Goal: Information Seeking & Learning: Learn about a topic

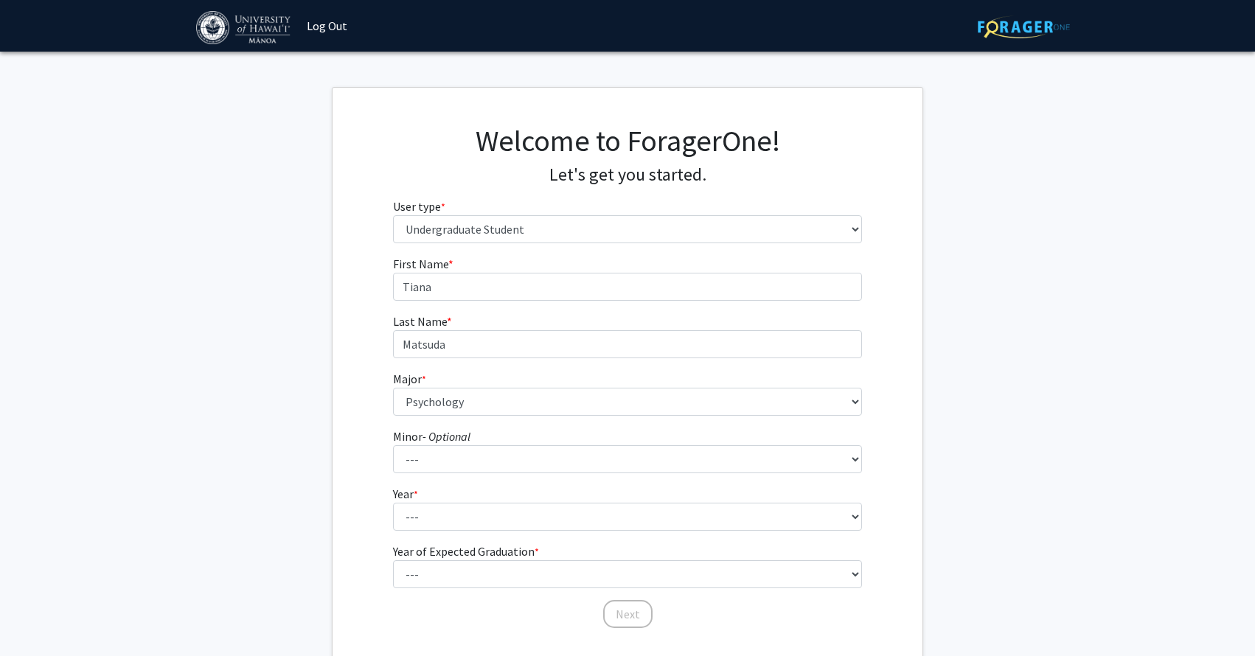
select select "1: undergrad"
select select "85: 1467"
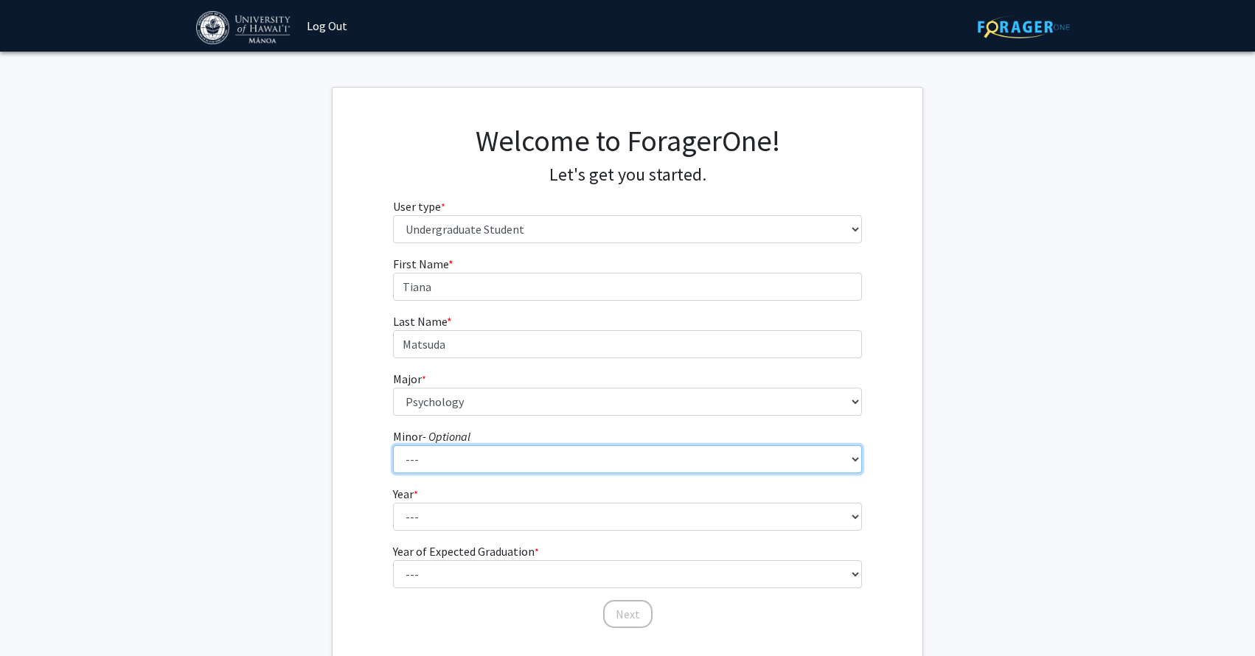
click at [540, 463] on select "--- American Studies Anthropology Art Art History Asian Studies Astronomy Astro…" at bounding box center [628, 460] width 470 height 28
select select "42: 1064"
click at [393, 446] on select "--- American Studies Anthropology Art Art History Asian Studies Astronomy Astro…" at bounding box center [628, 460] width 470 height 28
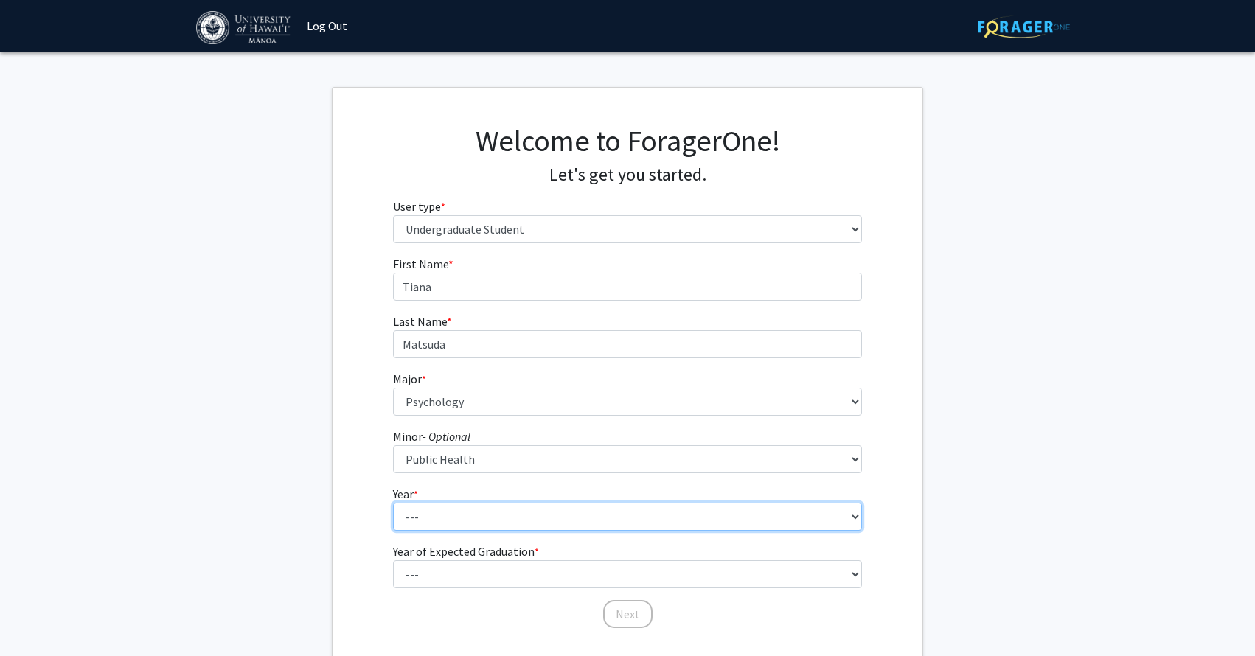
click at [451, 520] on select "--- First-year Sophomore Junior Senior Postbaccalaureate Certificate" at bounding box center [628, 517] width 470 height 28
select select "4: senior"
click at [393, 503] on select "--- First-year Sophomore Junior Senior Postbaccalaureate Certificate" at bounding box center [628, 517] width 470 height 28
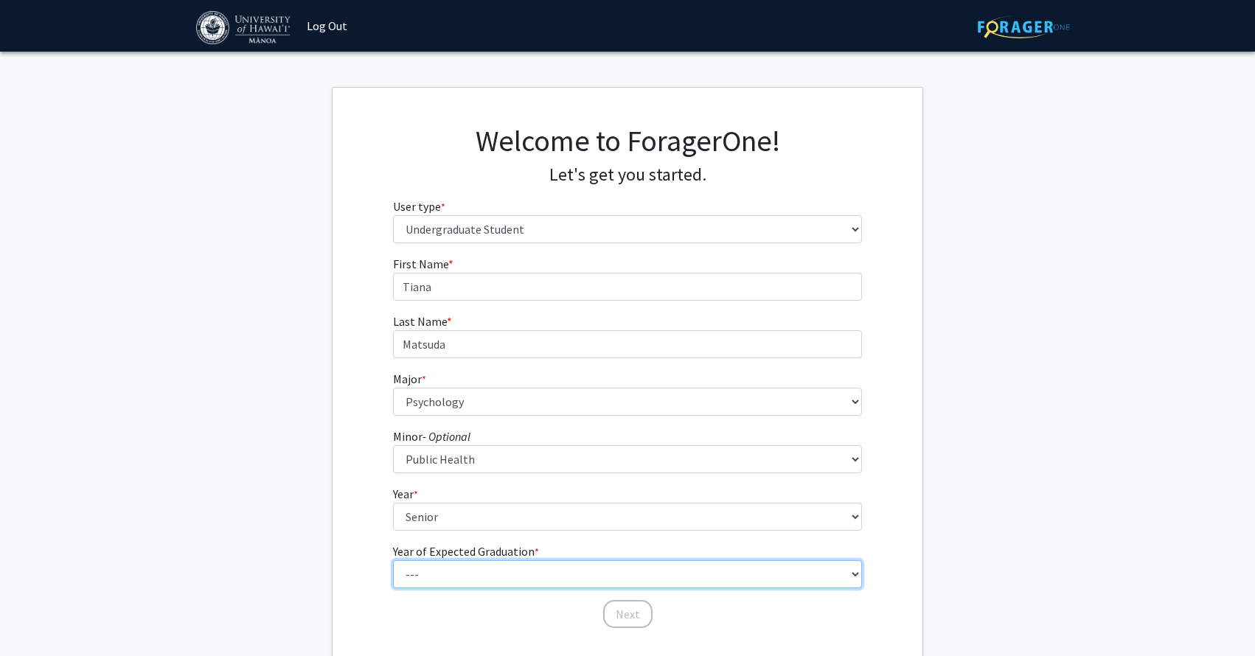
click at [449, 579] on select "--- 2025 2026 2027 2028 2029 2030 2031 2032 2033 2034" at bounding box center [628, 575] width 470 height 28
select select "2: 2026"
click at [393, 561] on select "--- 2025 2026 2027 2028 2029 2030 2031 2032 2033 2034" at bounding box center [628, 575] width 470 height 28
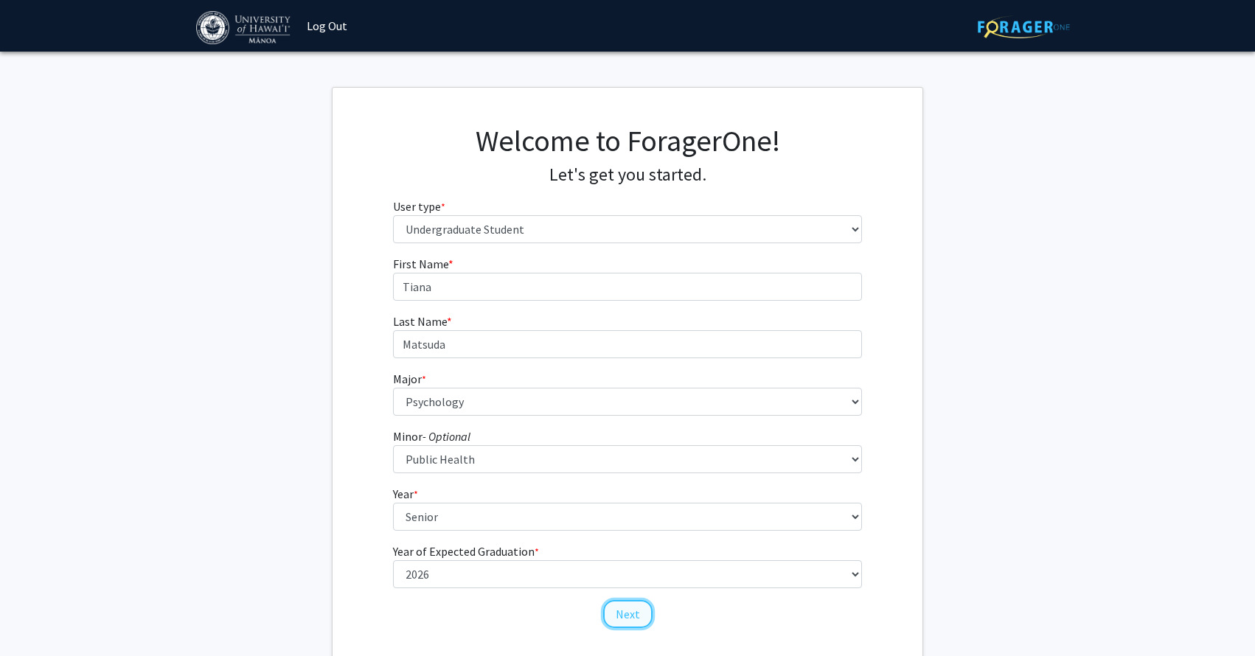
click at [639, 609] on button "Next" at bounding box center [627, 614] width 49 height 28
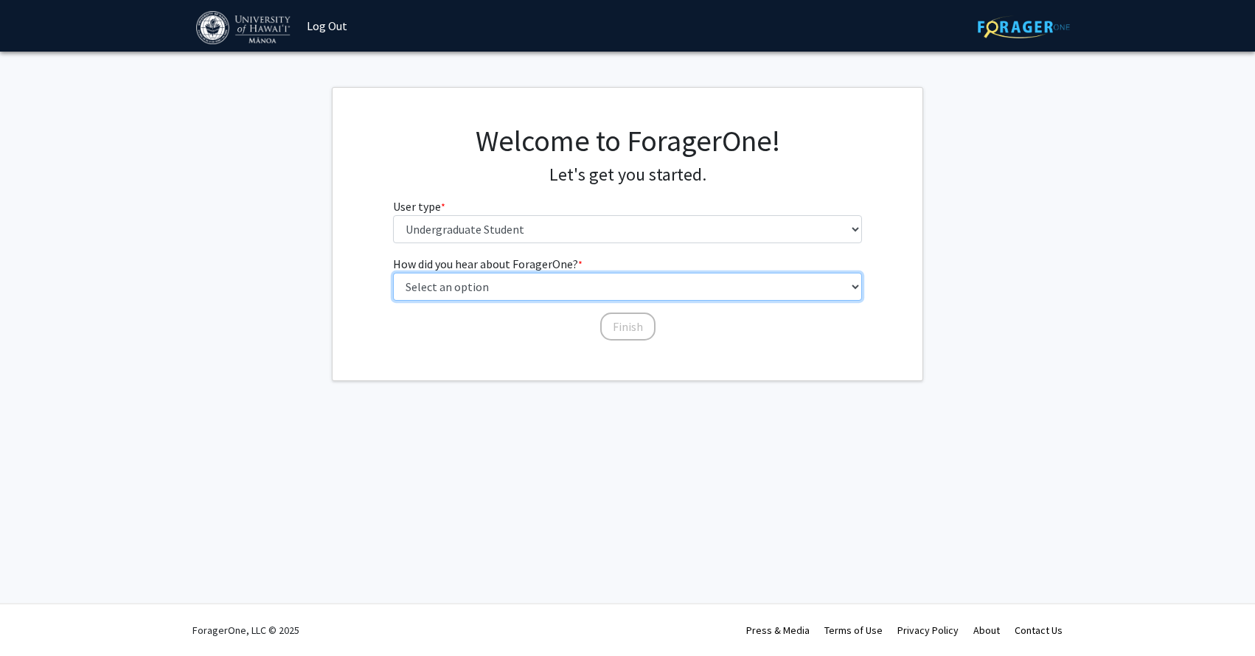
click at [600, 283] on select "Select an option Peer/student recommendation Faculty/staff recommendation Unive…" at bounding box center [628, 287] width 470 height 28
click at [393, 273] on select "Select an option Peer/student recommendation Faculty/staff recommendation Unive…" at bounding box center [628, 287] width 470 height 28
click at [565, 300] on select "Select an option Peer/student recommendation Faculty/staff recommendation Unive…" at bounding box center [628, 287] width 470 height 28
select select "4: university_email"
click at [393, 273] on select "Select an option Peer/student recommendation Faculty/staff recommendation Unive…" at bounding box center [628, 287] width 470 height 28
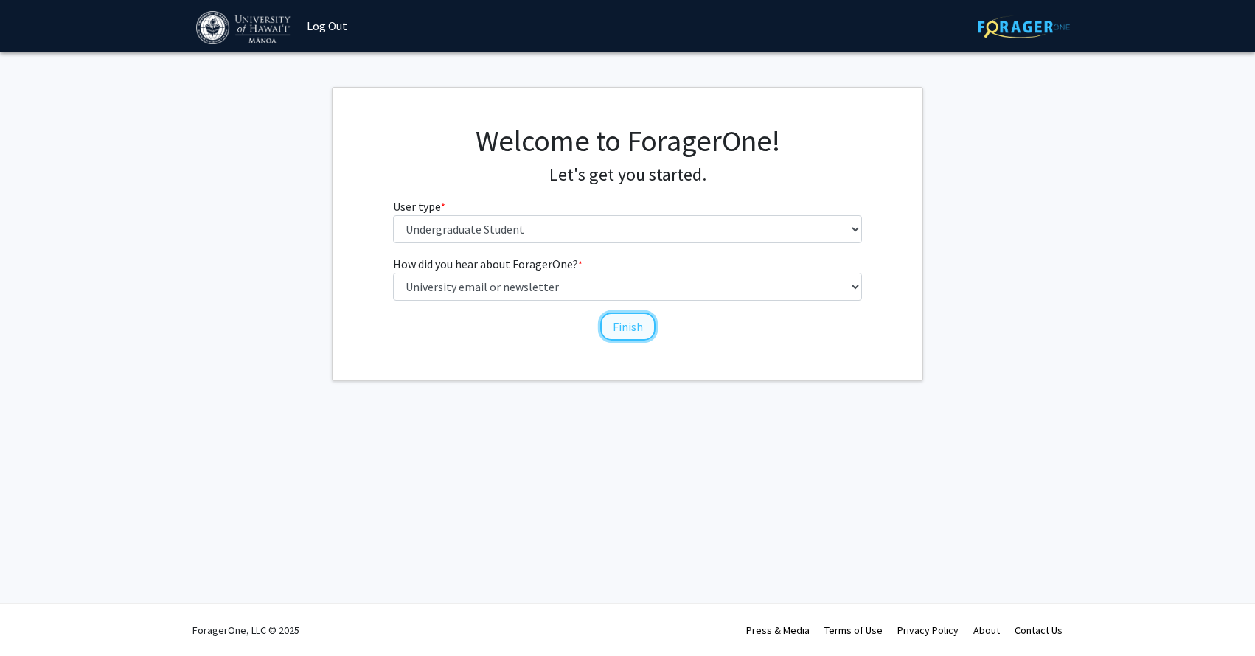
click at [617, 331] on button "Finish" at bounding box center [627, 327] width 55 height 28
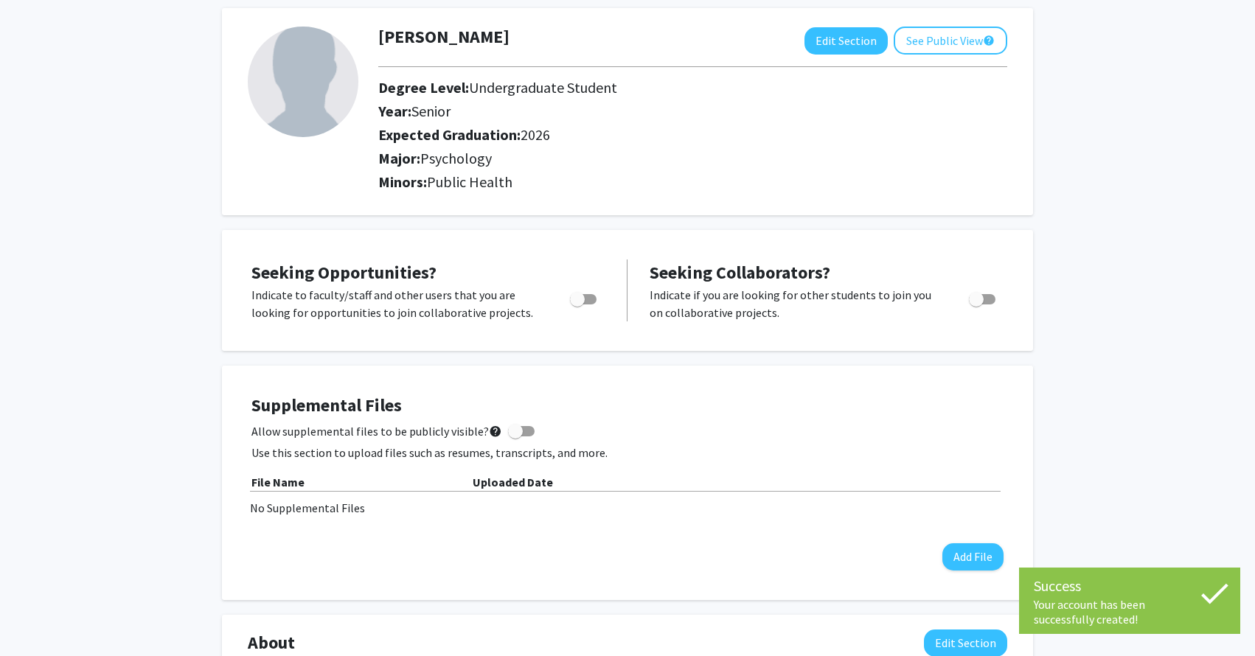
scroll to position [75, 0]
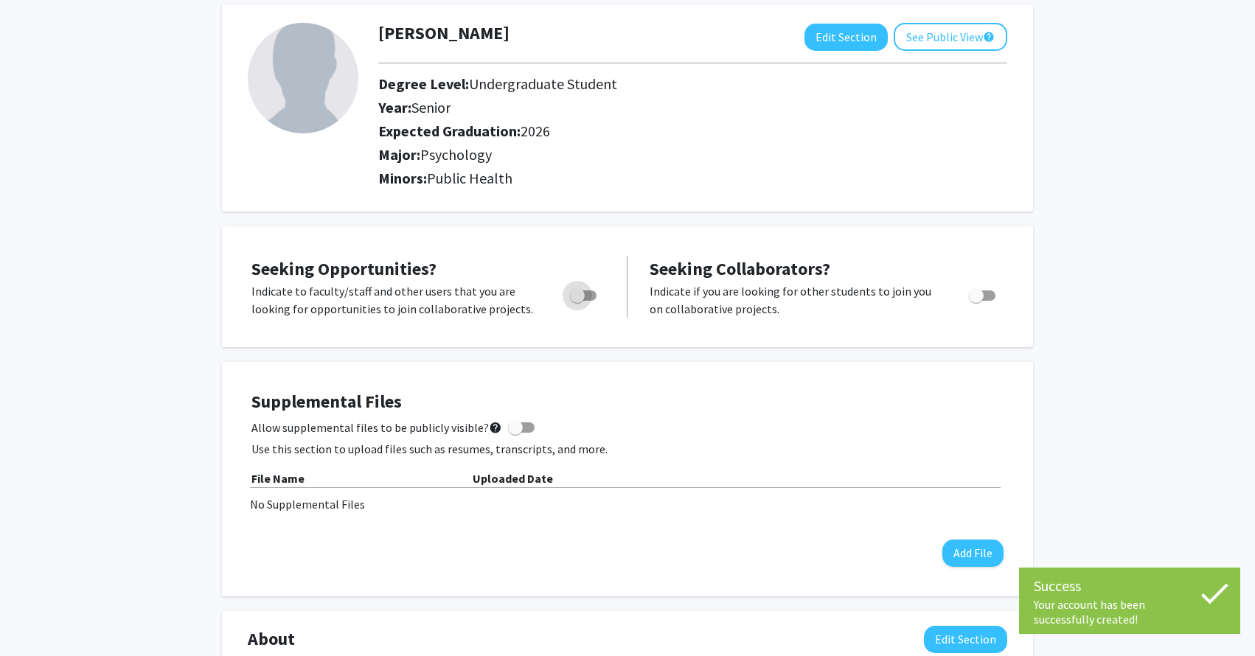
click at [582, 288] on span "Toggle" at bounding box center [577, 295] width 15 height 15
click at [578, 301] on input "Are you actively seeking opportunities?" at bounding box center [577, 301] width 1 height 1
checkbox input "true"
click at [984, 292] on span "Toggle" at bounding box center [982, 296] width 27 height 10
click at [977, 301] on input "Would you like to receive other student requests to work with you?" at bounding box center [976, 301] width 1 height 1
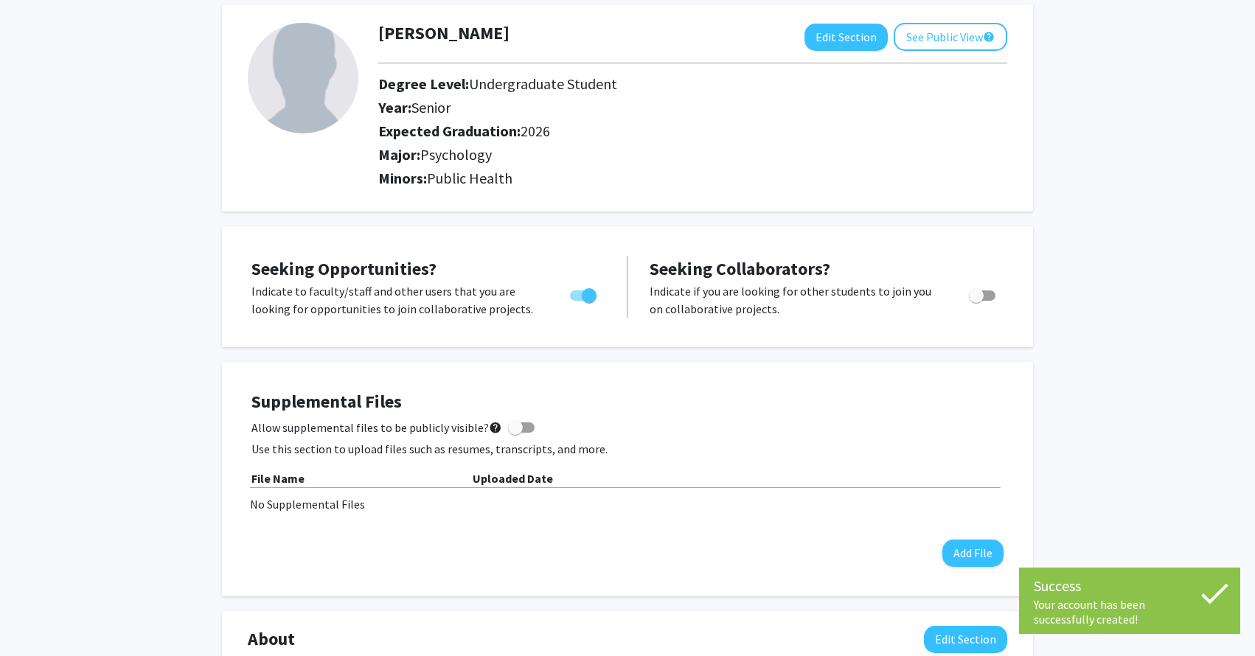
checkbox input "true"
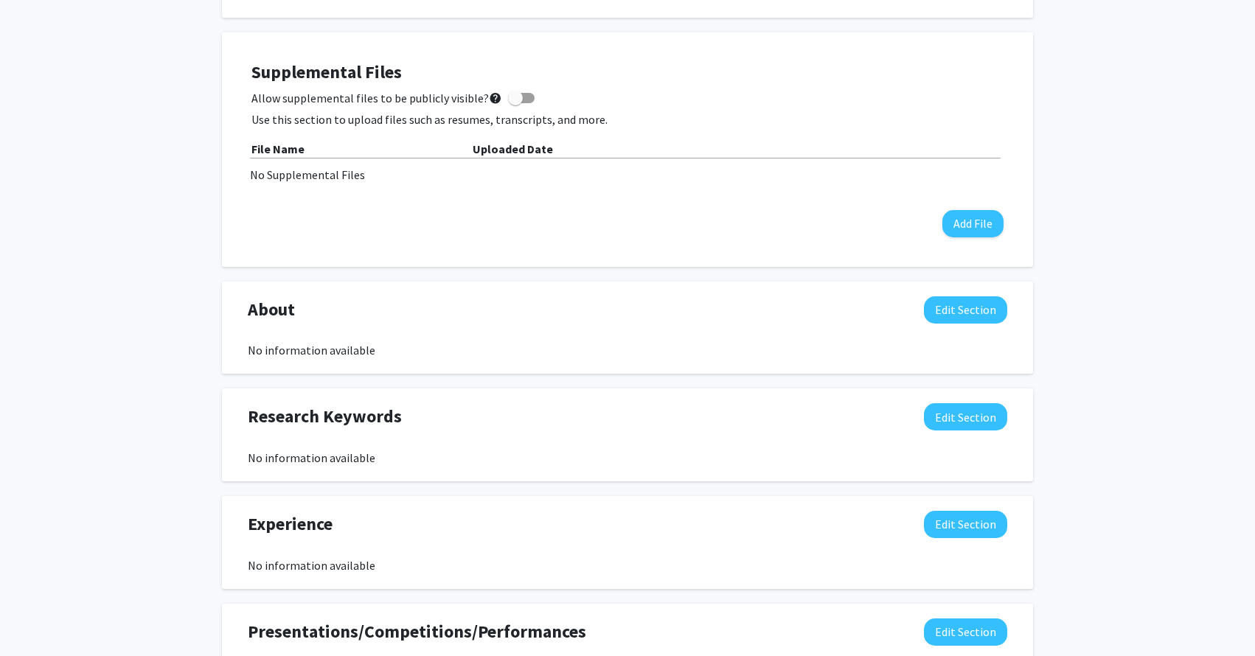
scroll to position [0, 0]
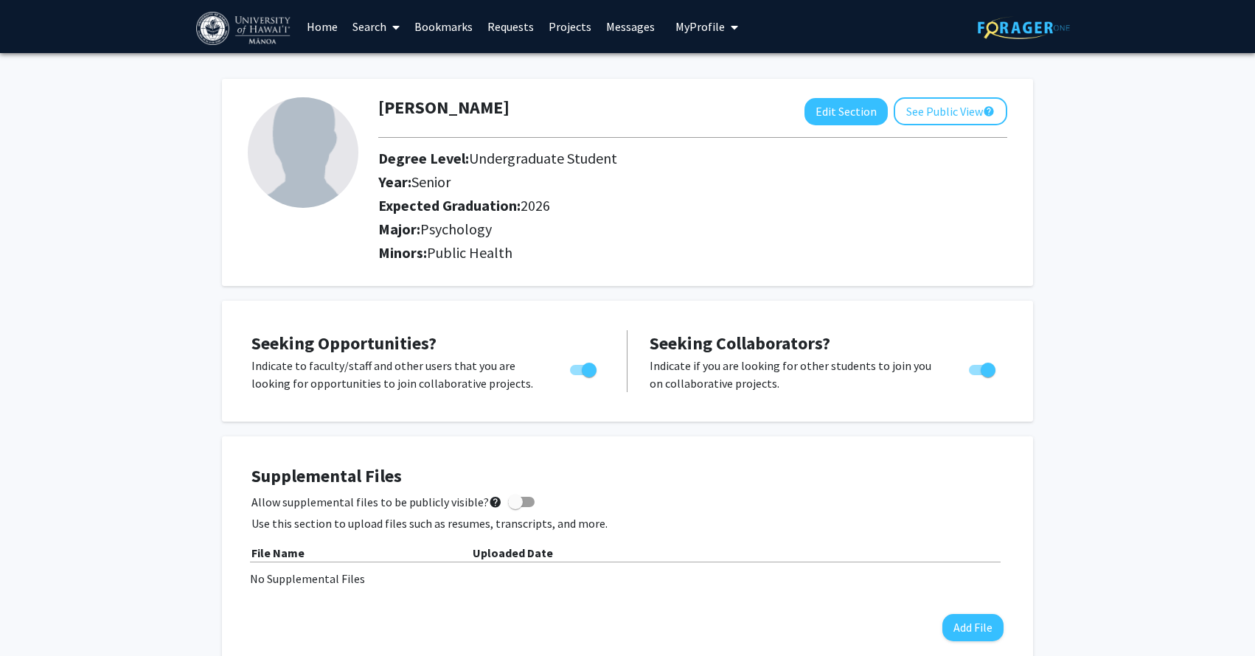
click at [364, 24] on link "Search" at bounding box center [376, 27] width 62 height 52
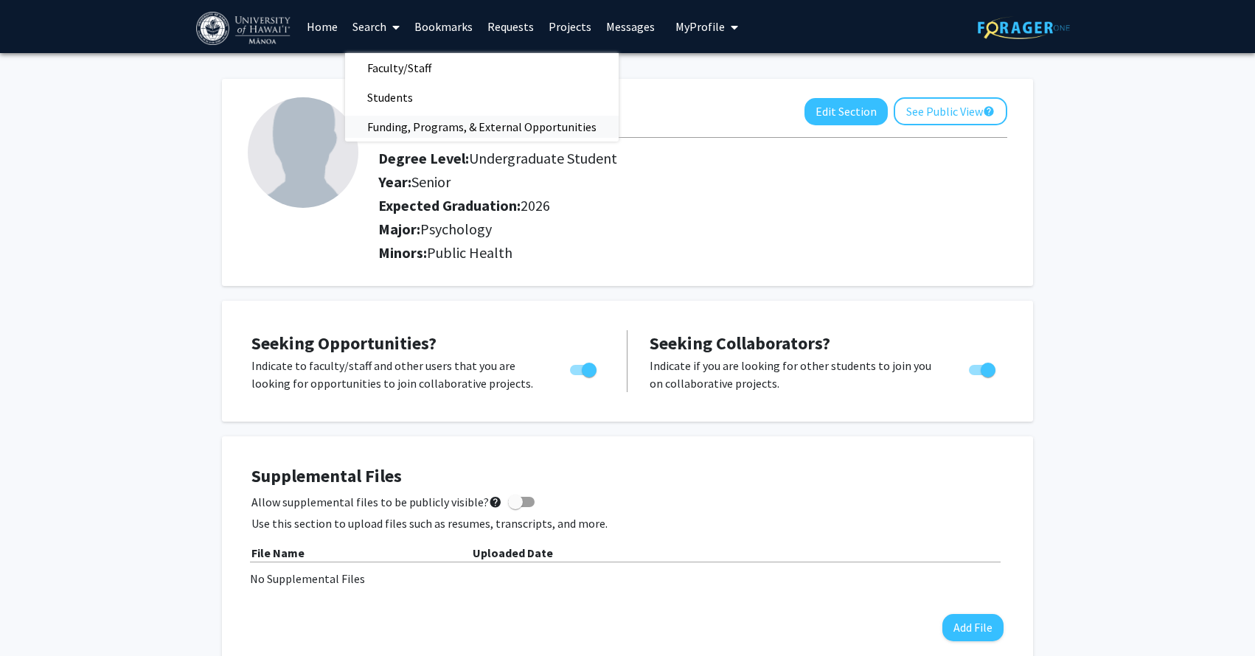
click at [383, 119] on span "Funding, Programs, & External Opportunities" at bounding box center [482, 127] width 274 height 30
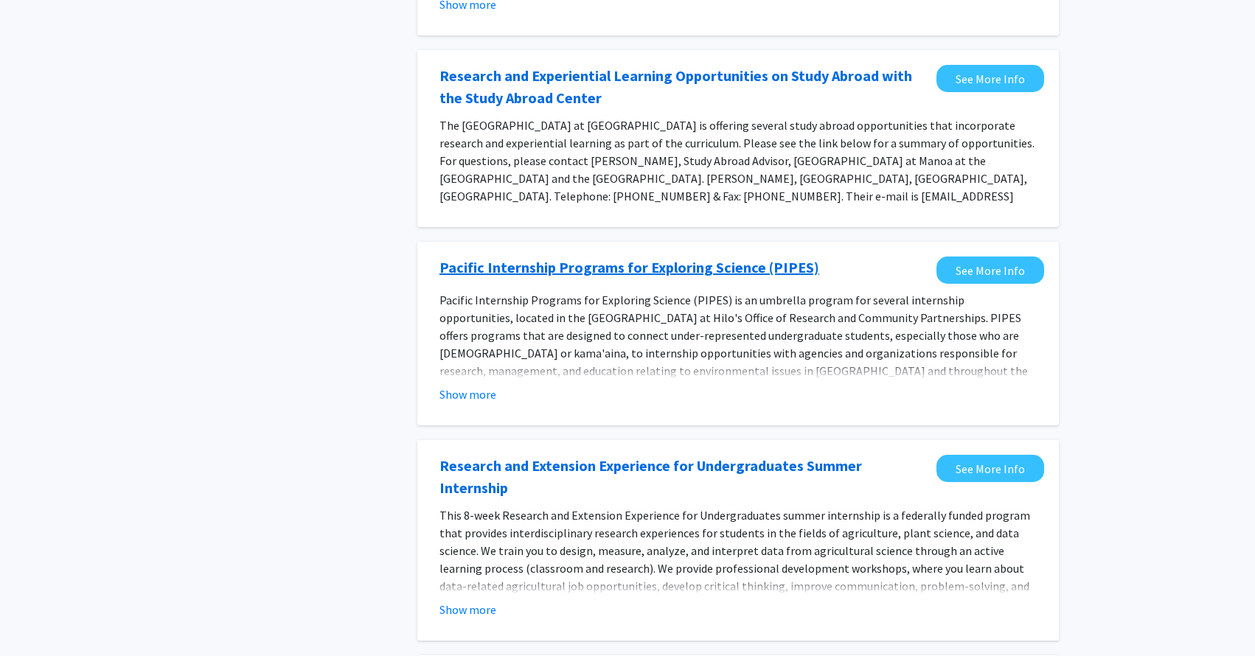
scroll to position [327, 0]
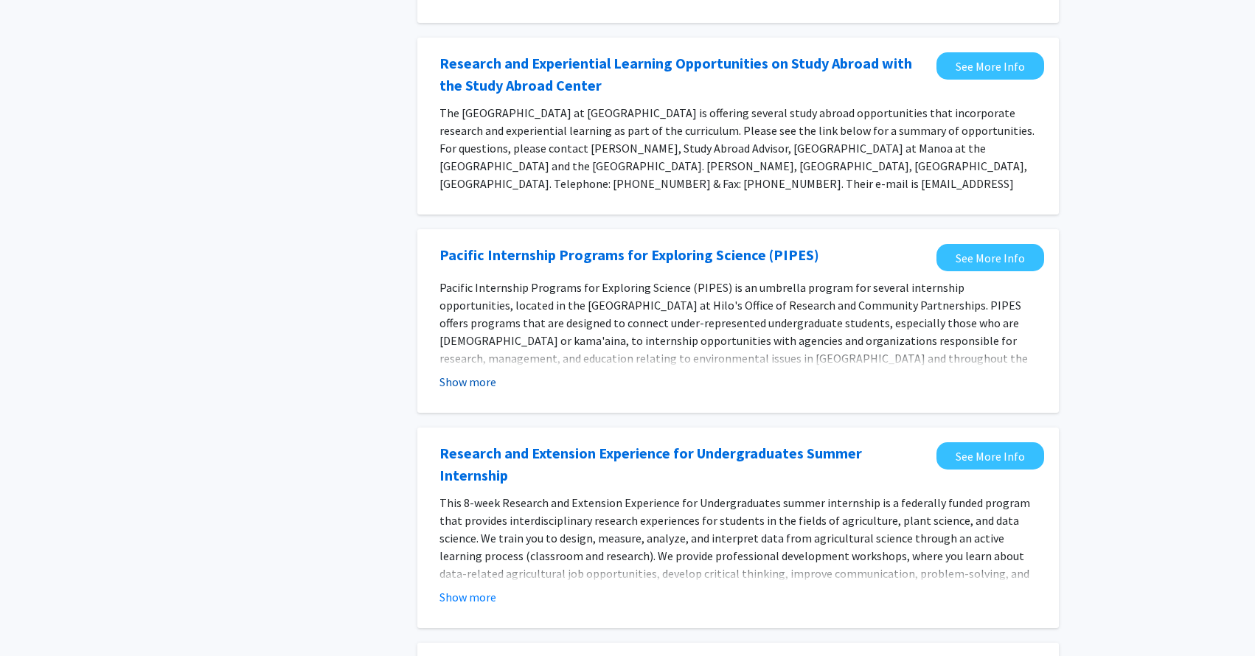
click at [468, 373] on button "Show more" at bounding box center [468, 382] width 57 height 18
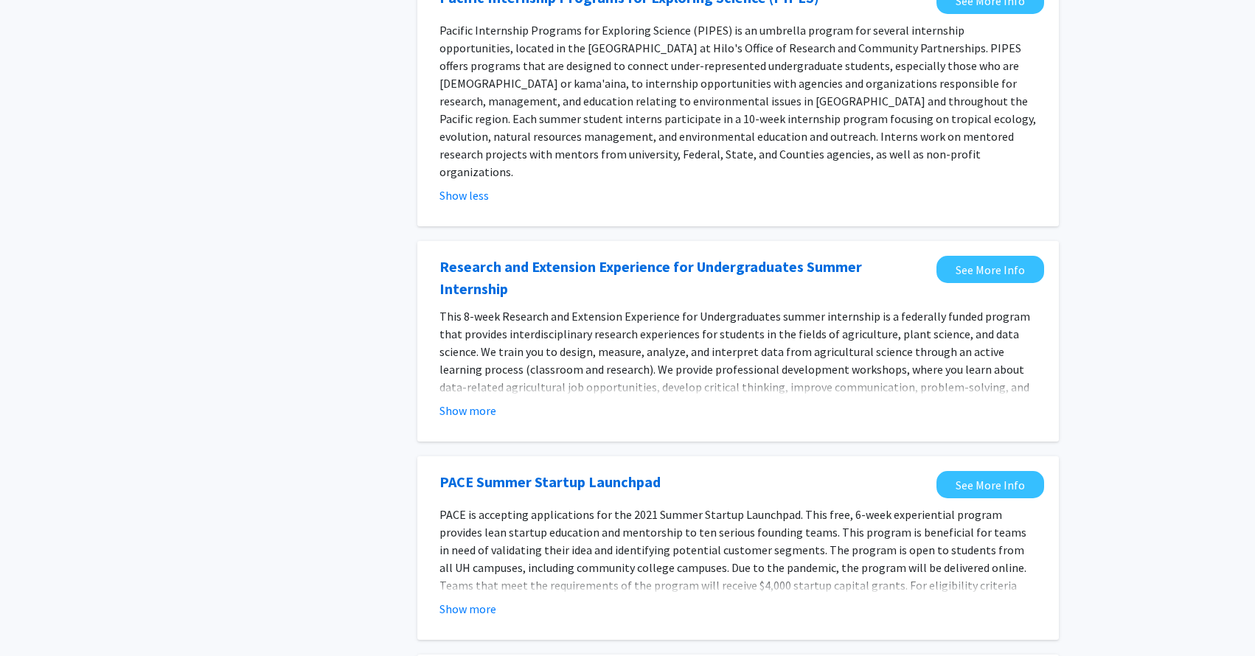
scroll to position [616, 0]
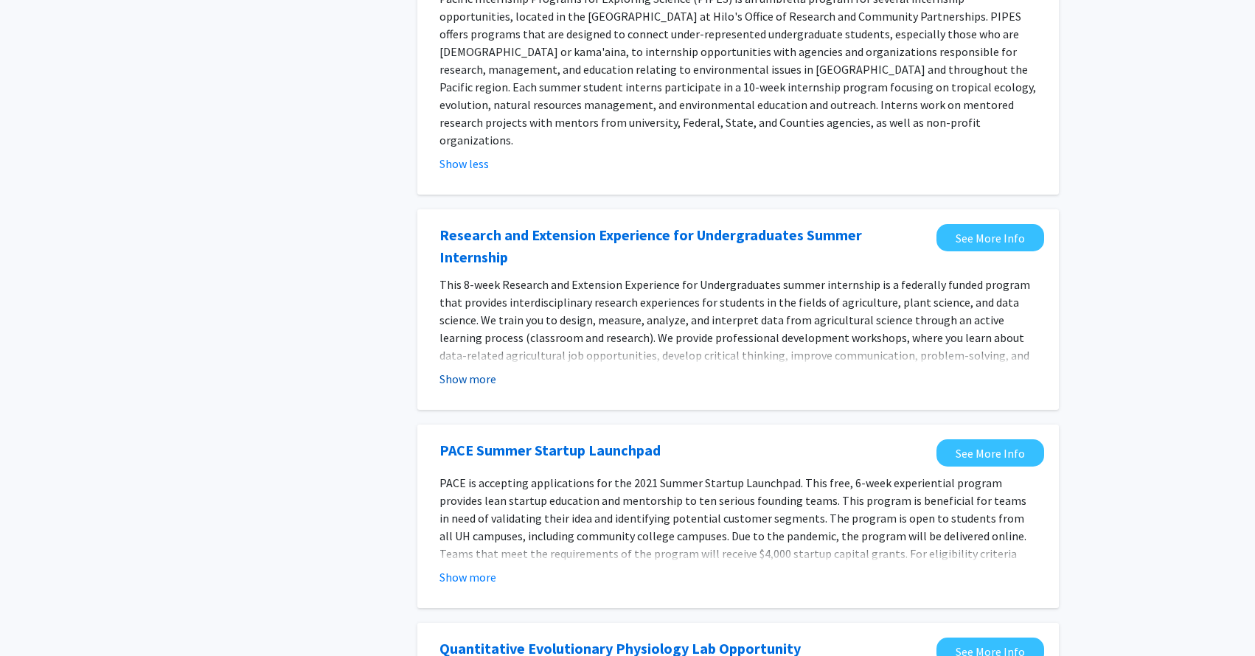
click at [465, 370] on button "Show more" at bounding box center [468, 379] width 57 height 18
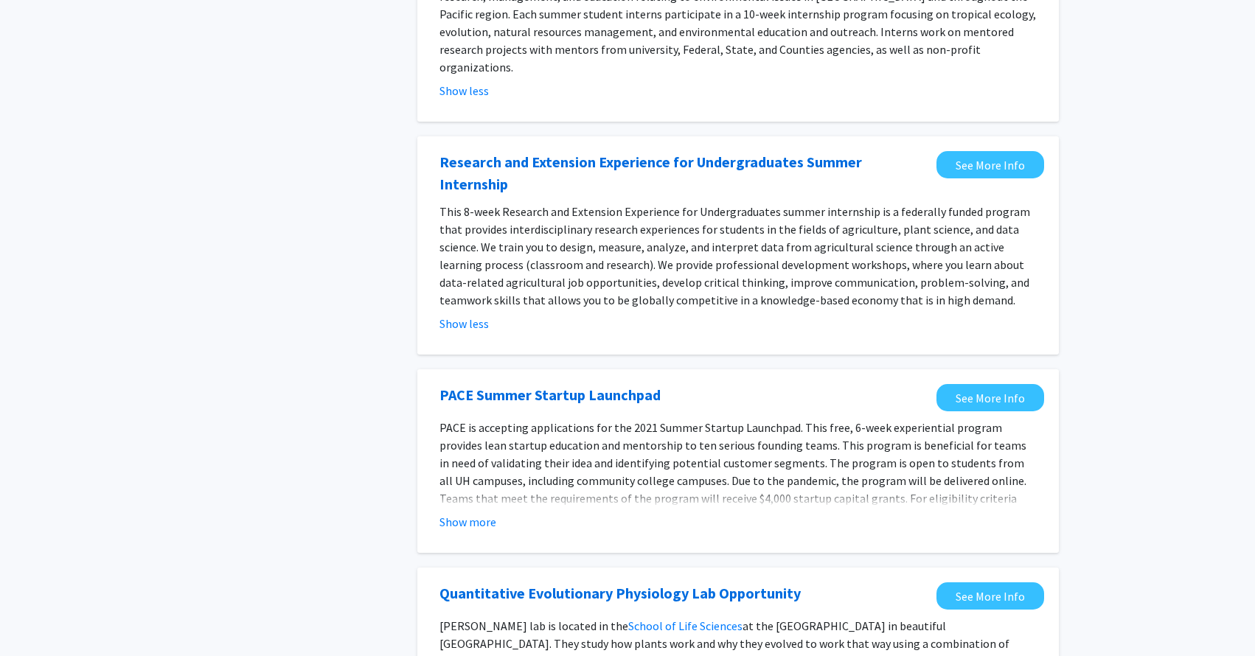
scroll to position [0, 0]
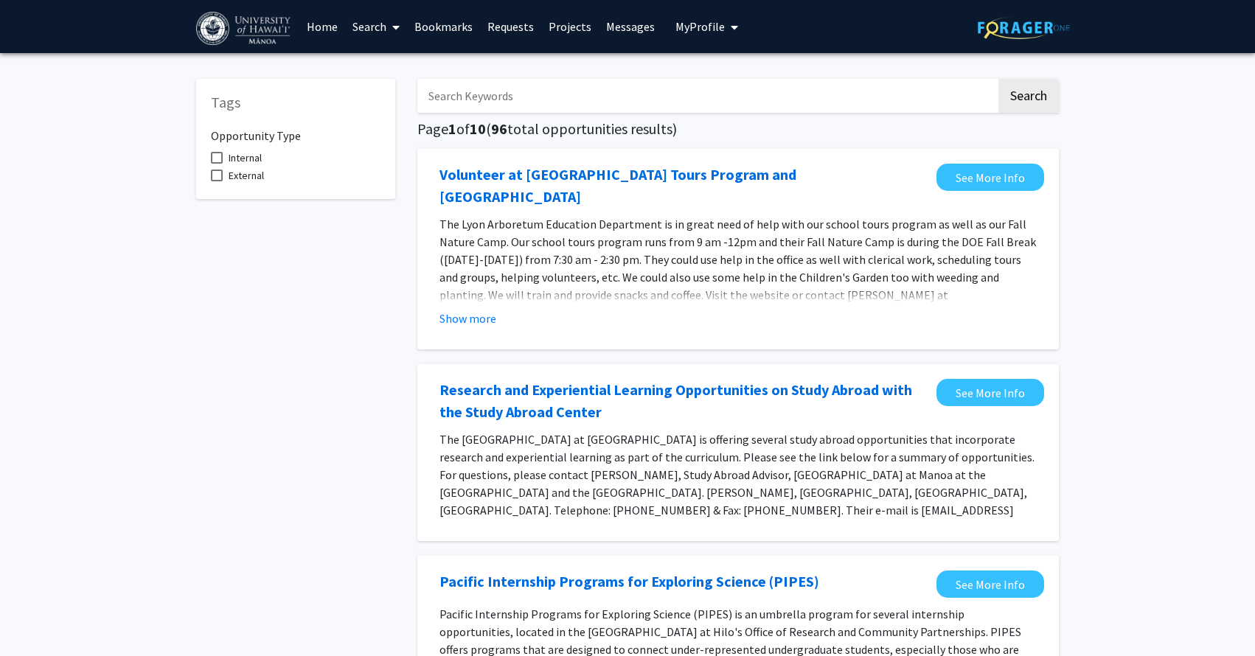
click at [466, 100] on input "Search Keywords" at bounding box center [707, 96] width 579 height 34
type input "psychology"
click at [999, 79] on button "Search" at bounding box center [1029, 96] width 60 height 34
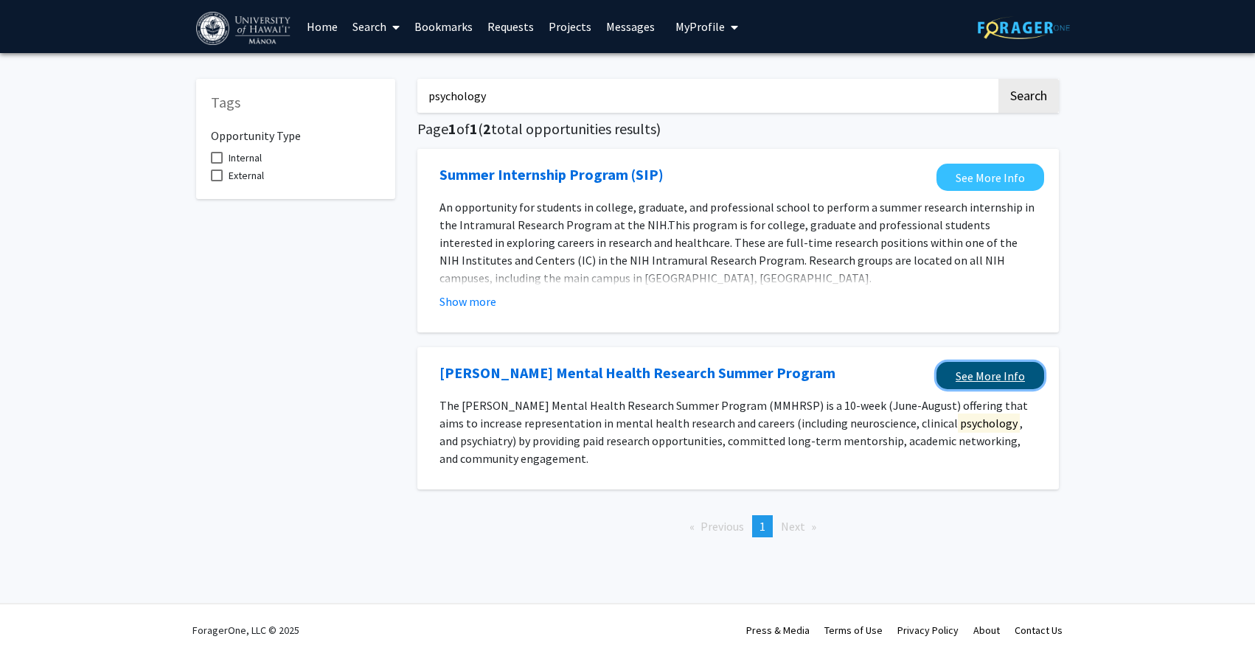
click at [1013, 381] on link "See More Info" at bounding box center [991, 375] width 108 height 27
